Goal: Contribute content: Contribute content

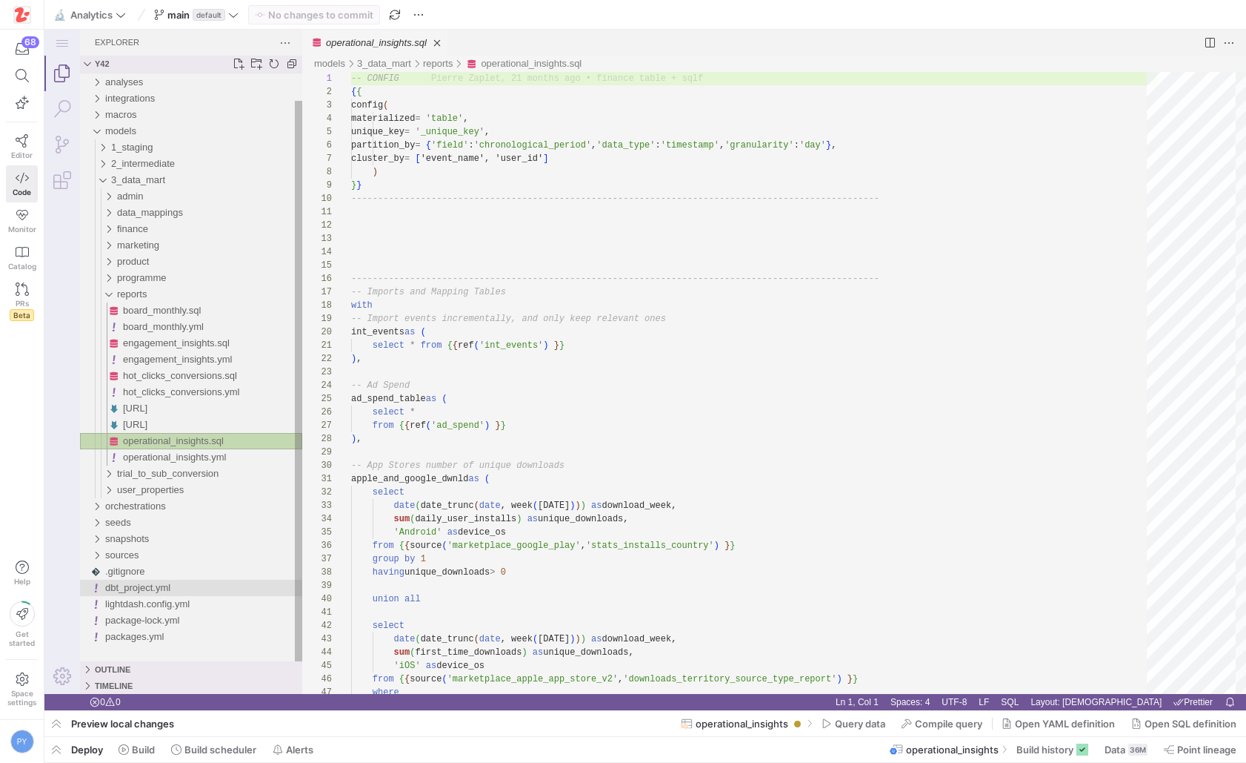
click at [157, 585] on span "dbt_project.yml" at bounding box center [137, 587] width 65 height 11
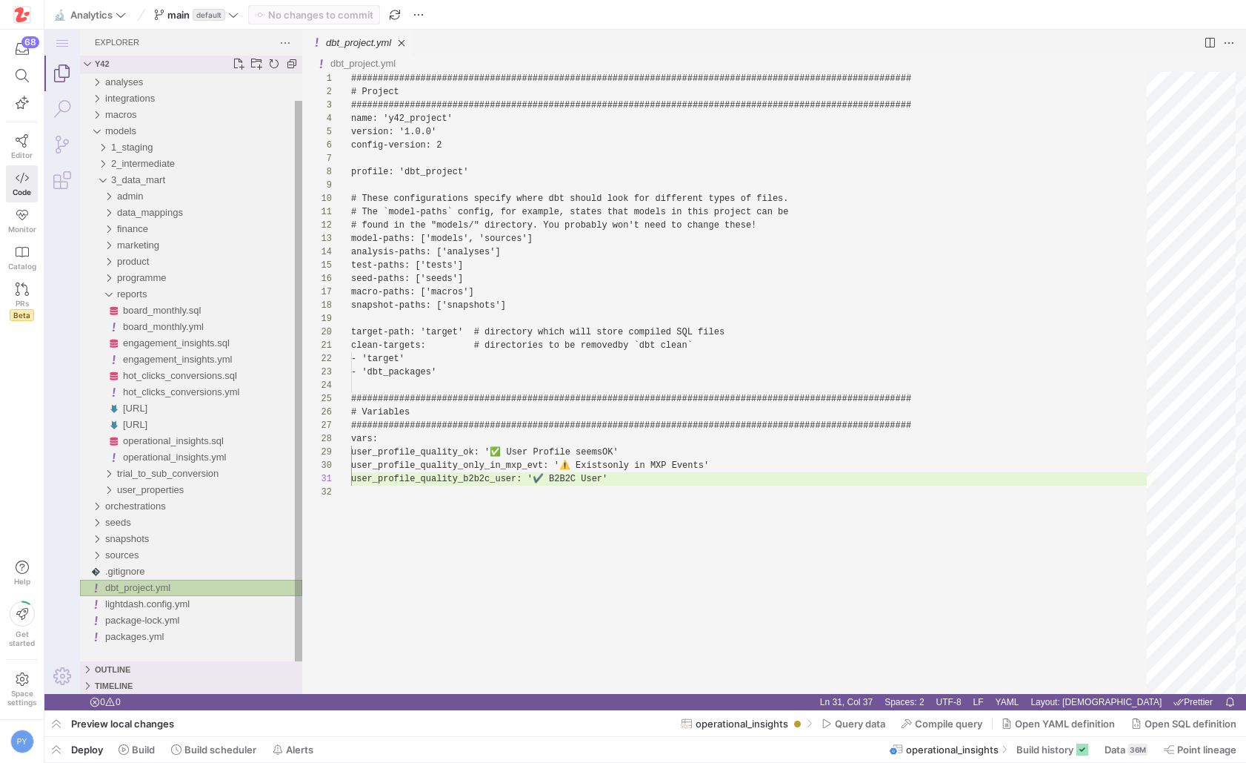
scroll to position [13, 193]
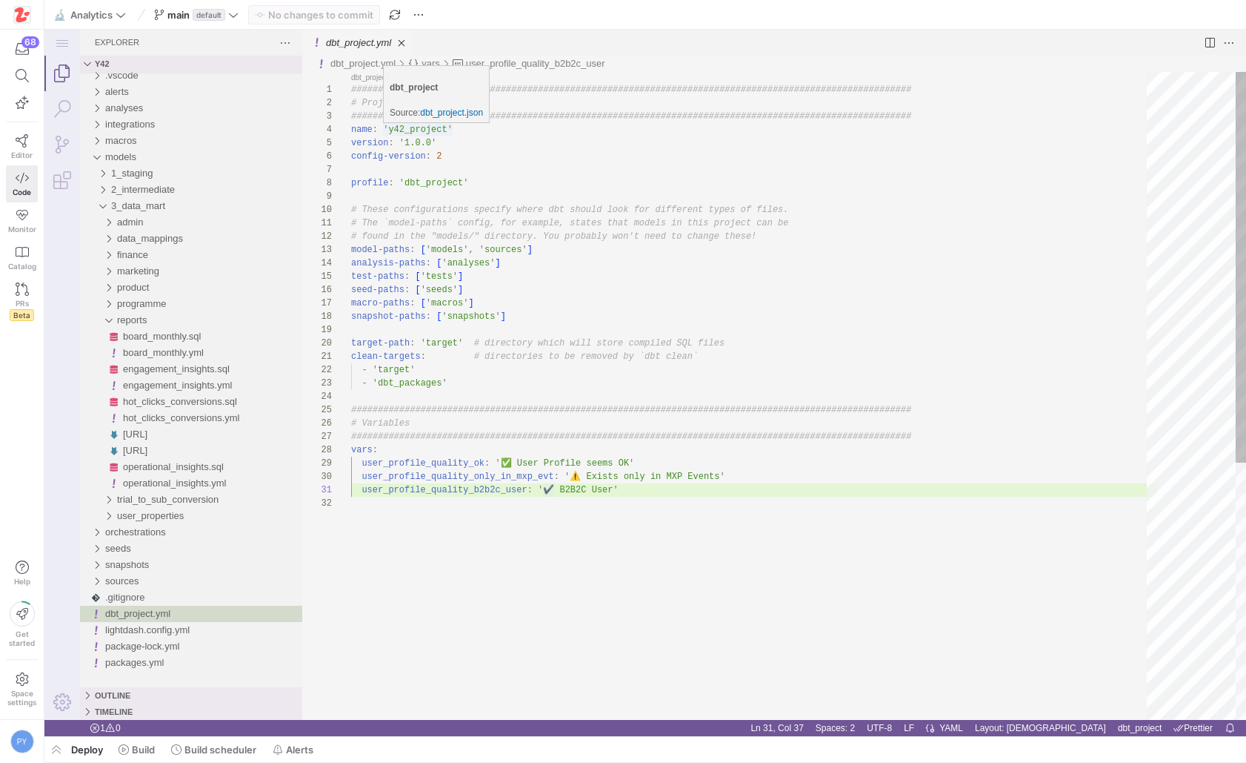
click at [411, 130] on div "################################################## ############################…" at bounding box center [754, 608] width 806 height 1072
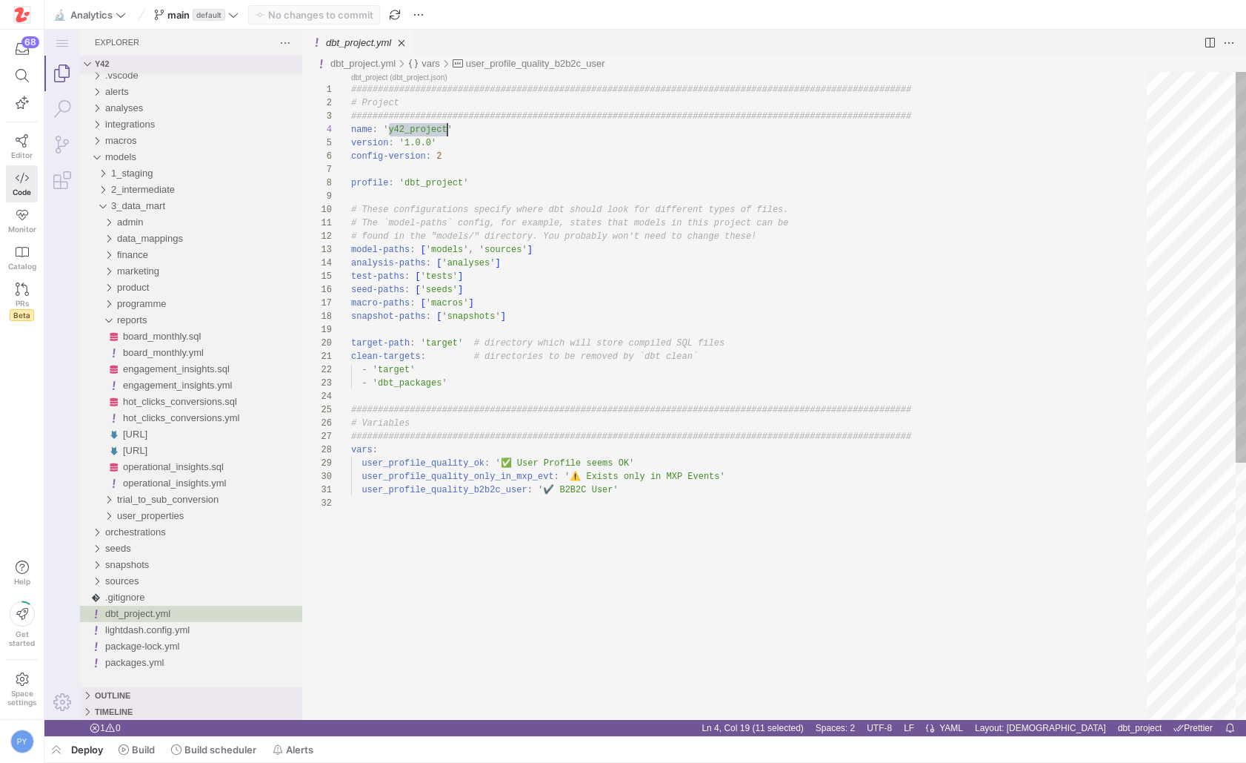
scroll to position [40, 96]
click at [424, 181] on div "################################################## ############################…" at bounding box center [754, 608] width 806 height 1072
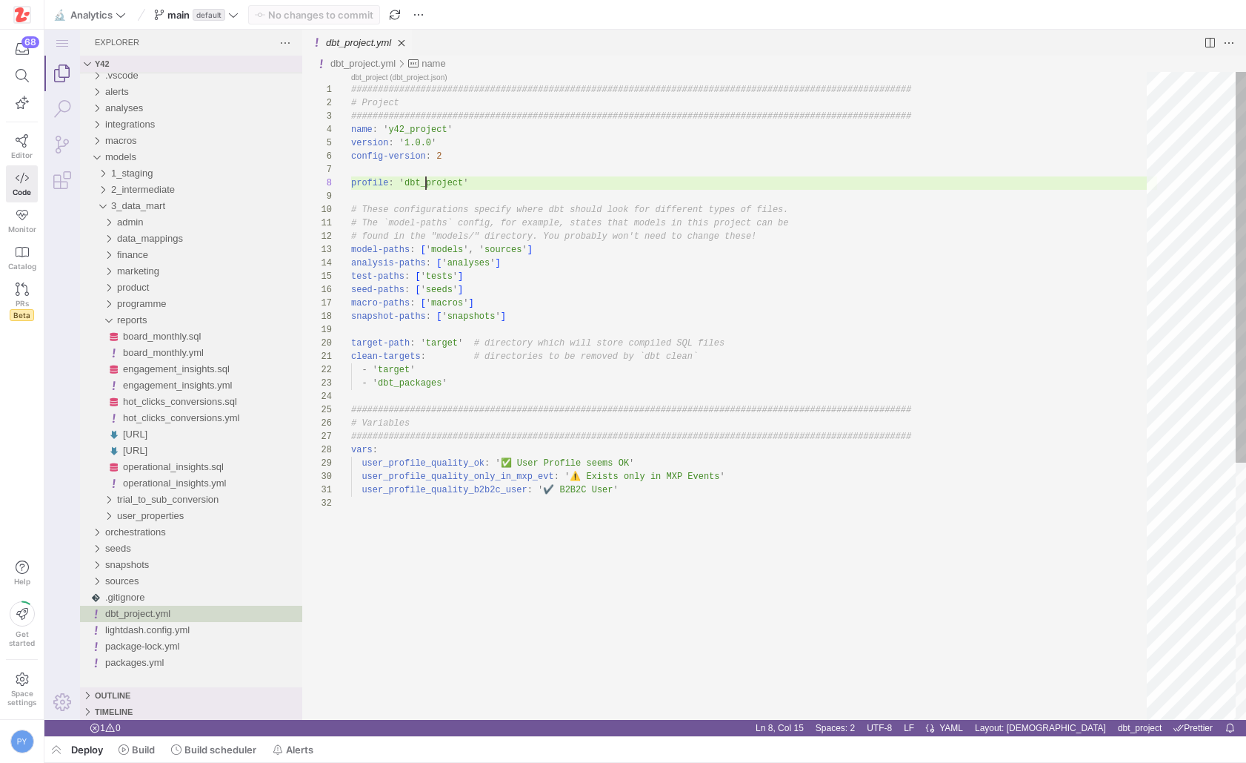
scroll to position [93, 113]
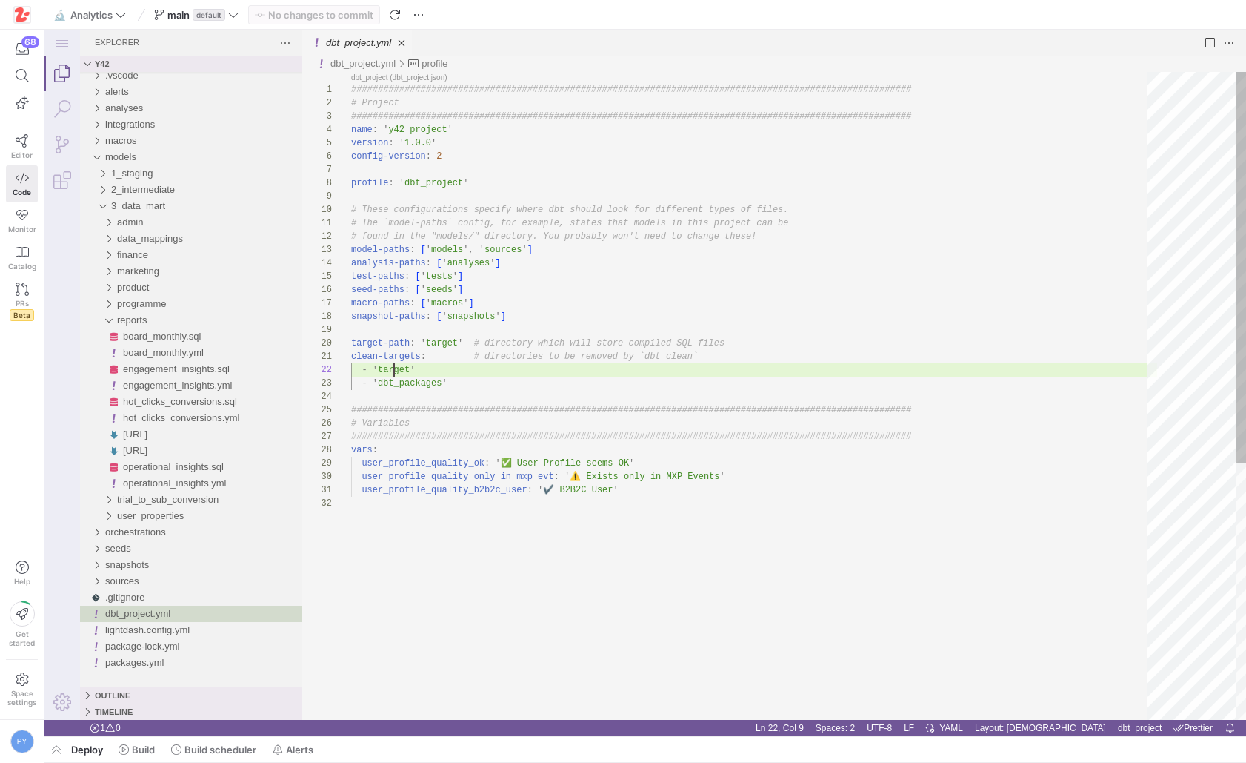
click at [393, 368] on div "################################################## ############################…" at bounding box center [754, 608] width 806 height 1072
click at [535, 390] on div "################################################## ############################…" at bounding box center [754, 608] width 806 height 1072
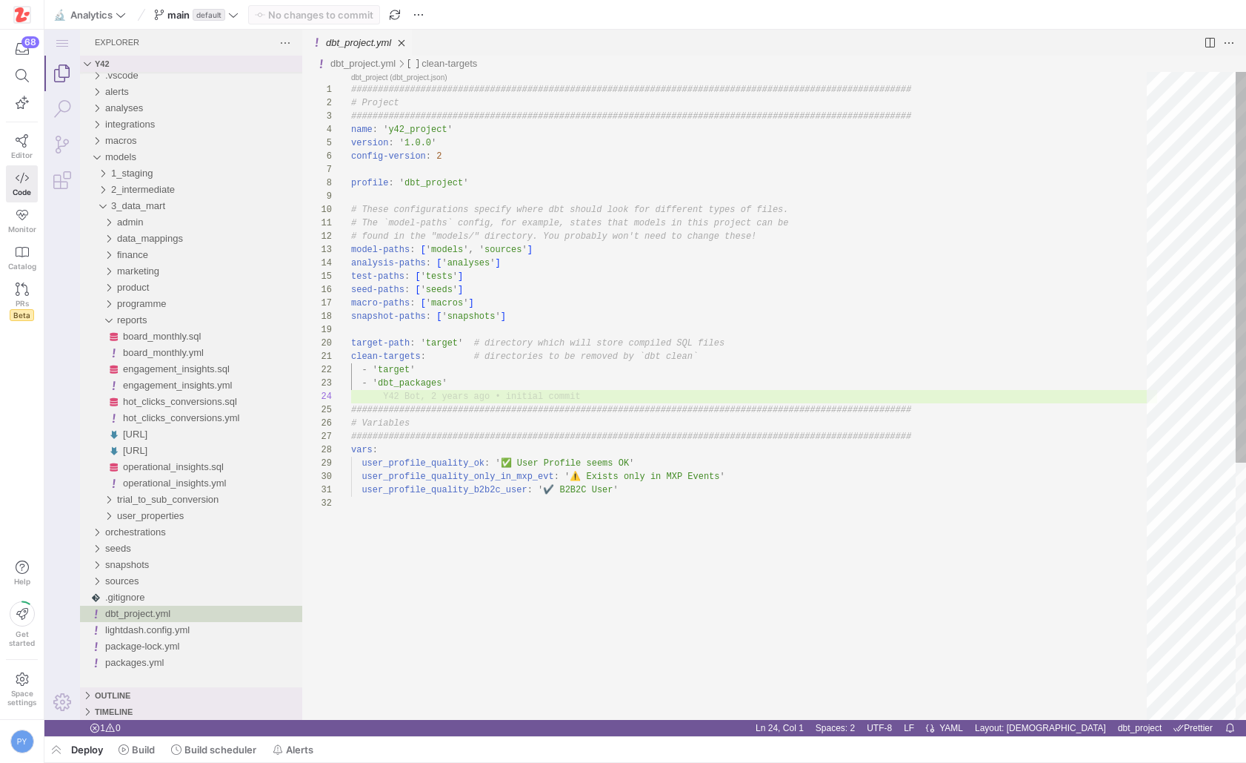
type textarea "# The `model-paths` config, for example, states that models in this project can…"
click at [445, 342] on div "################################################## ############################…" at bounding box center [754, 608] width 806 height 1072
